Goal: Information Seeking & Learning: Learn about a topic

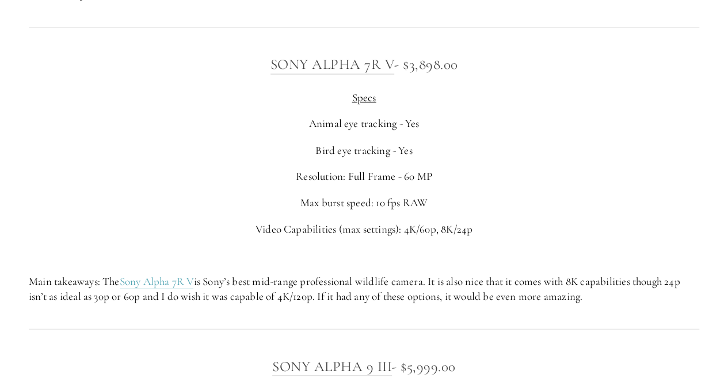
scroll to position [3390, 0]
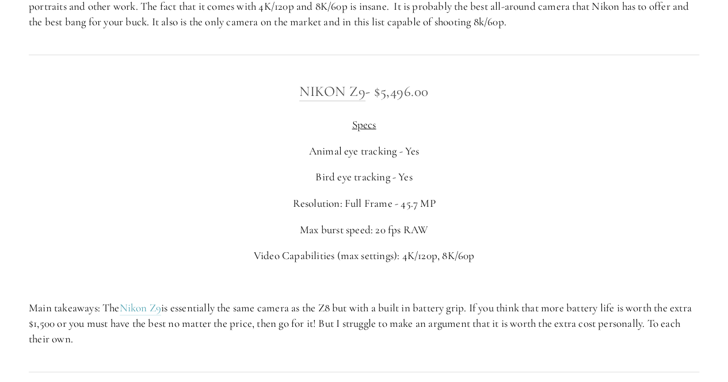
scroll to position [2381, 0]
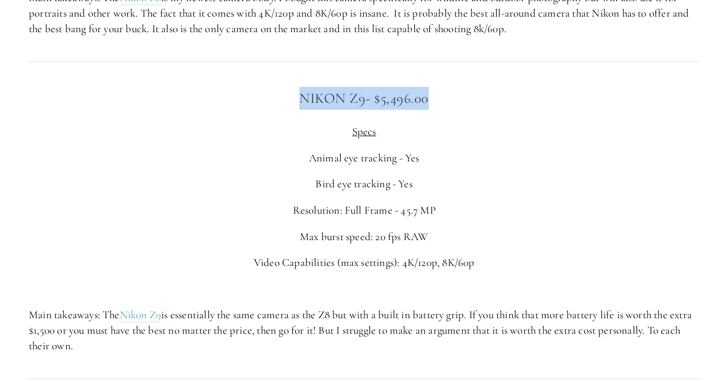
drag, startPoint x: 284, startPoint y: 92, endPoint x: 437, endPoint y: 101, distance: 153.8
click at [437, 101] on h3 "Nikon Z9 - $5,496.00" at bounding box center [364, 98] width 670 height 23
copy h3 "Nikon Z9 - $5,496.00"
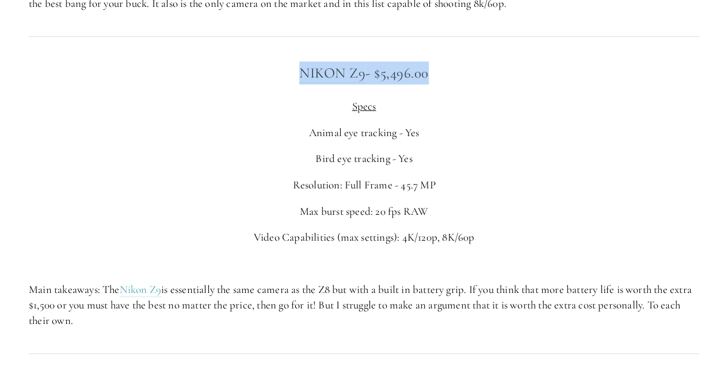
scroll to position [2413, 0]
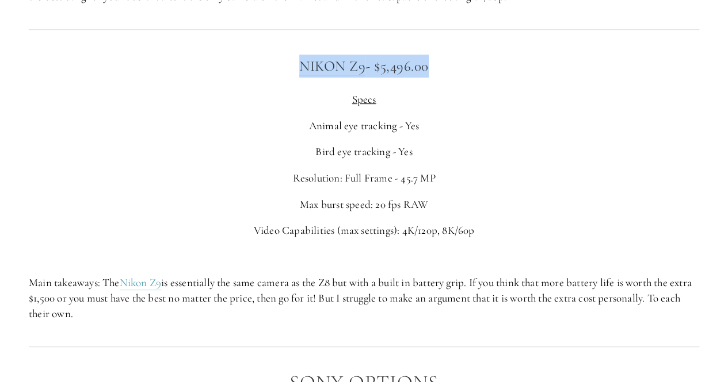
click at [441, 53] on div "Nikon Z9 - $5,496.00 Specs Animal eye tracking - Yes Bird eye tracking - Yes Re…" at bounding box center [364, 188] width 690 height 286
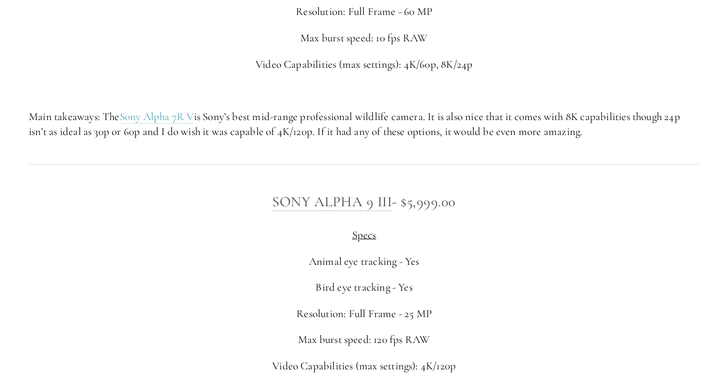
scroll to position [3332, 0]
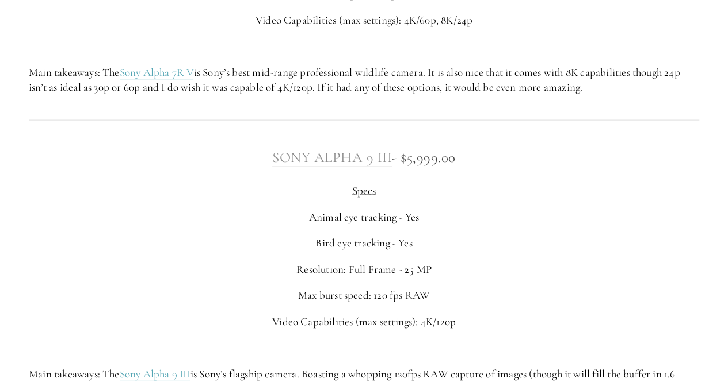
click at [293, 151] on link "Sony Alpha 9 III" at bounding box center [332, 158] width 120 height 18
